Goal: Transaction & Acquisition: Book appointment/travel/reservation

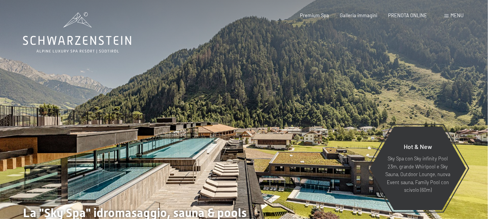
click at [453, 17] on span "Menu" at bounding box center [456, 15] width 13 height 6
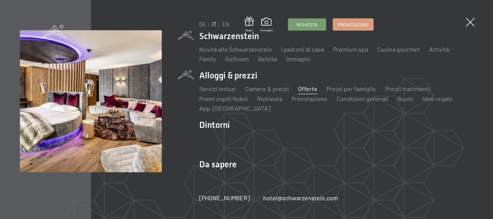
click at [301, 89] on link "Offerte" at bounding box center [308, 88] width 20 height 7
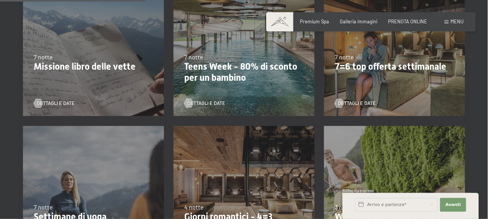
scroll to position [345, 0]
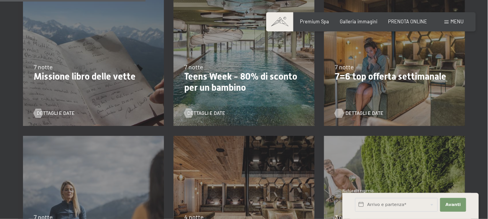
click at [365, 111] on span "Dettagli e Date" at bounding box center [364, 113] width 38 height 7
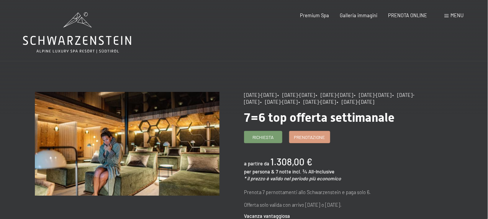
click at [459, 13] on span "Menu" at bounding box center [456, 15] width 13 height 6
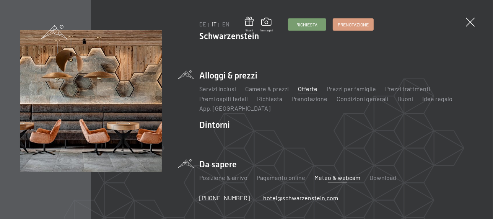
click at [342, 180] on link "Meteo & webcam" at bounding box center [338, 177] width 46 height 7
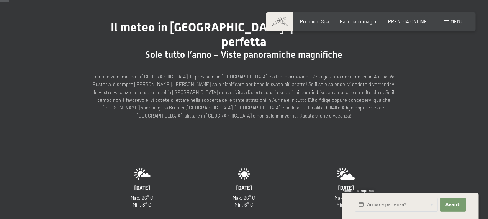
scroll to position [77, 0]
